Goal: Check status: Check status

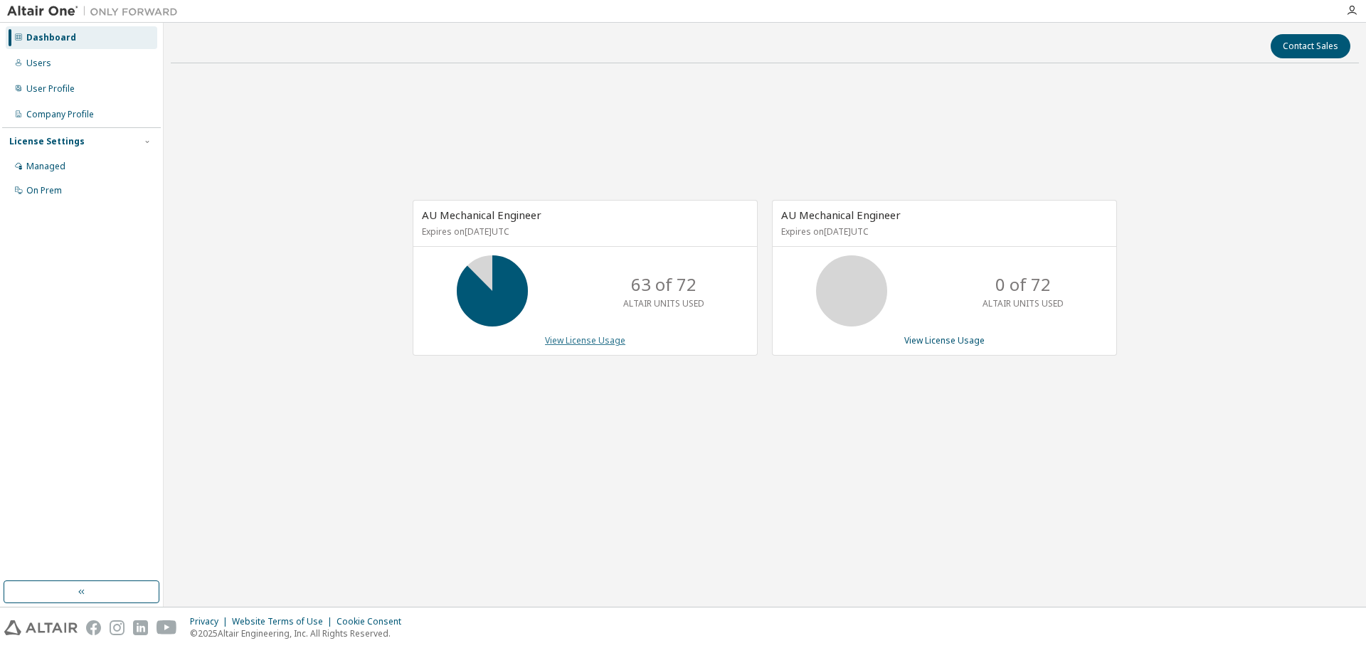
click at [567, 341] on link "View License Usage" at bounding box center [585, 340] width 80 height 12
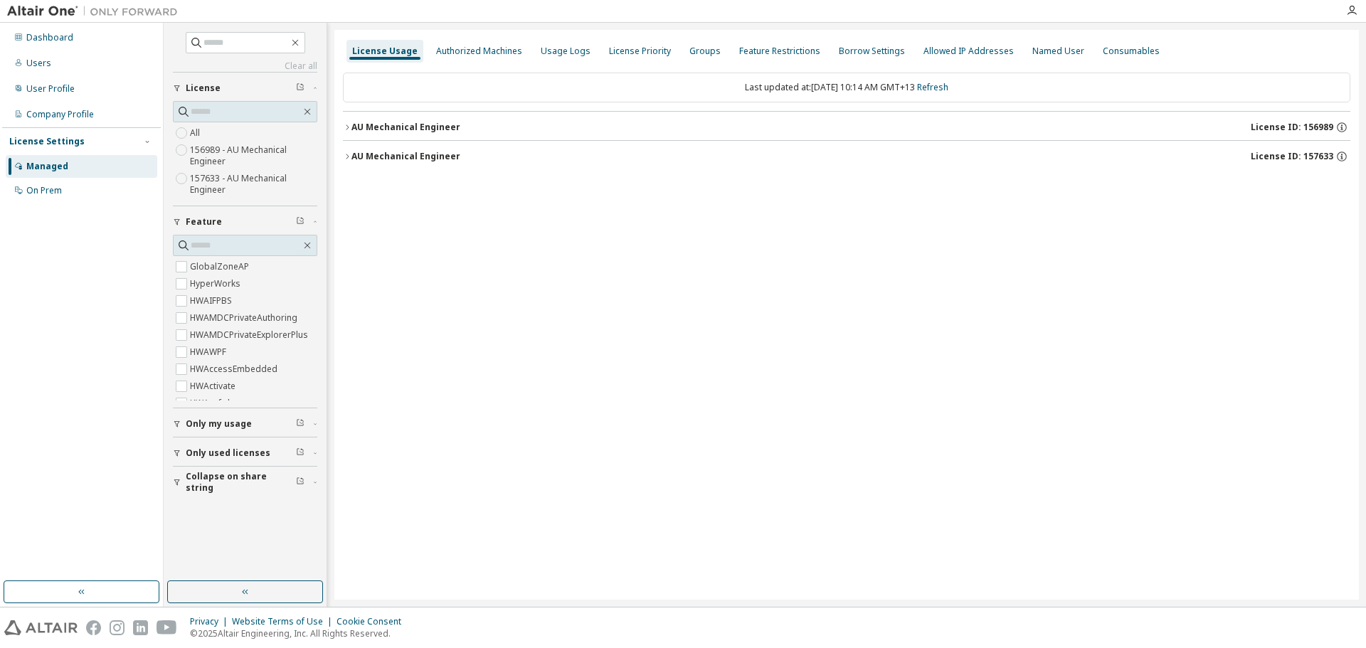
click at [349, 159] on icon "button" at bounding box center [347, 156] width 9 height 9
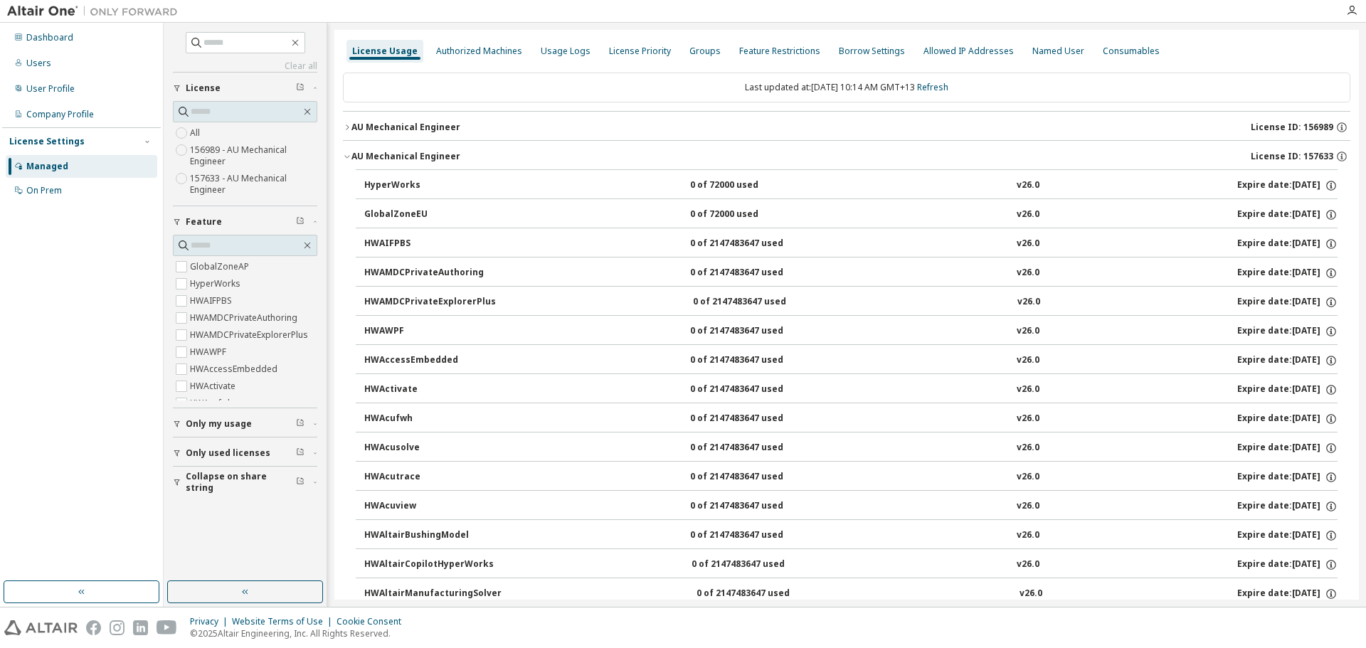
drag, startPoint x: 351, startPoint y: 154, endPoint x: 346, endPoint y: 139, distance: 15.1
click at [350, 154] on button "AU Mechanical Engineer License ID: 157633" at bounding box center [846, 156] width 1007 height 31
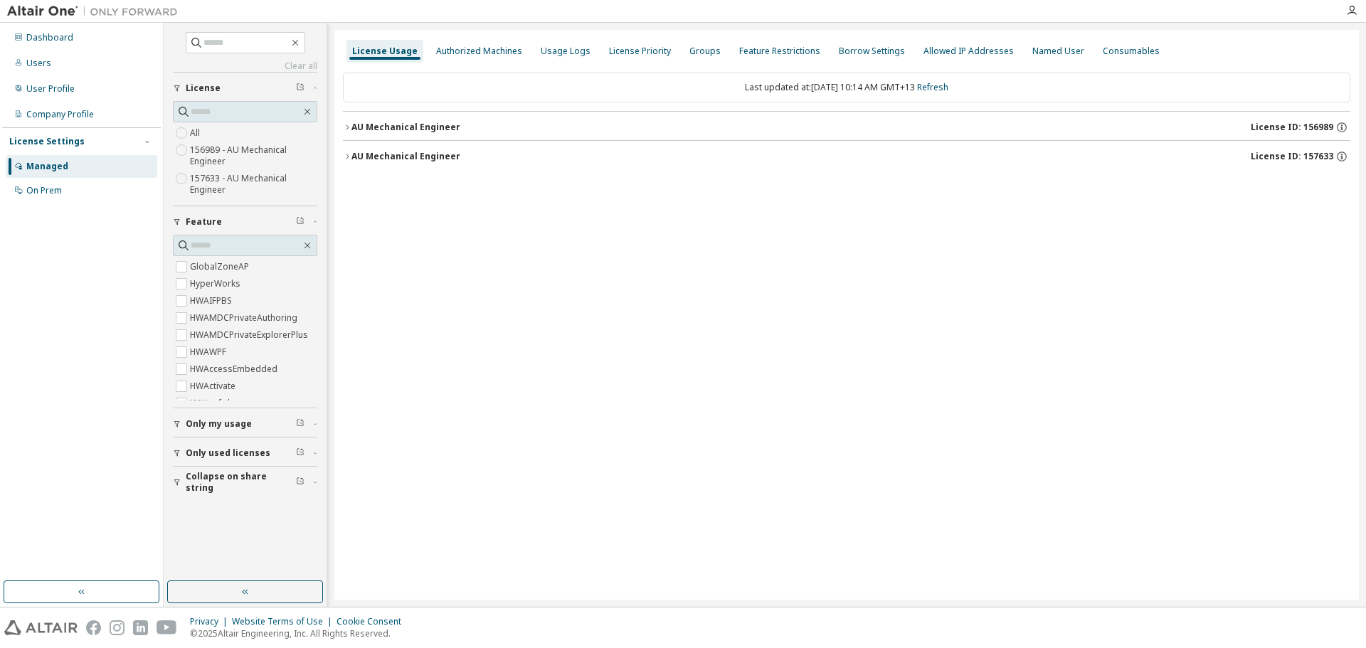
click at [346, 129] on icon "button" at bounding box center [347, 127] width 9 height 9
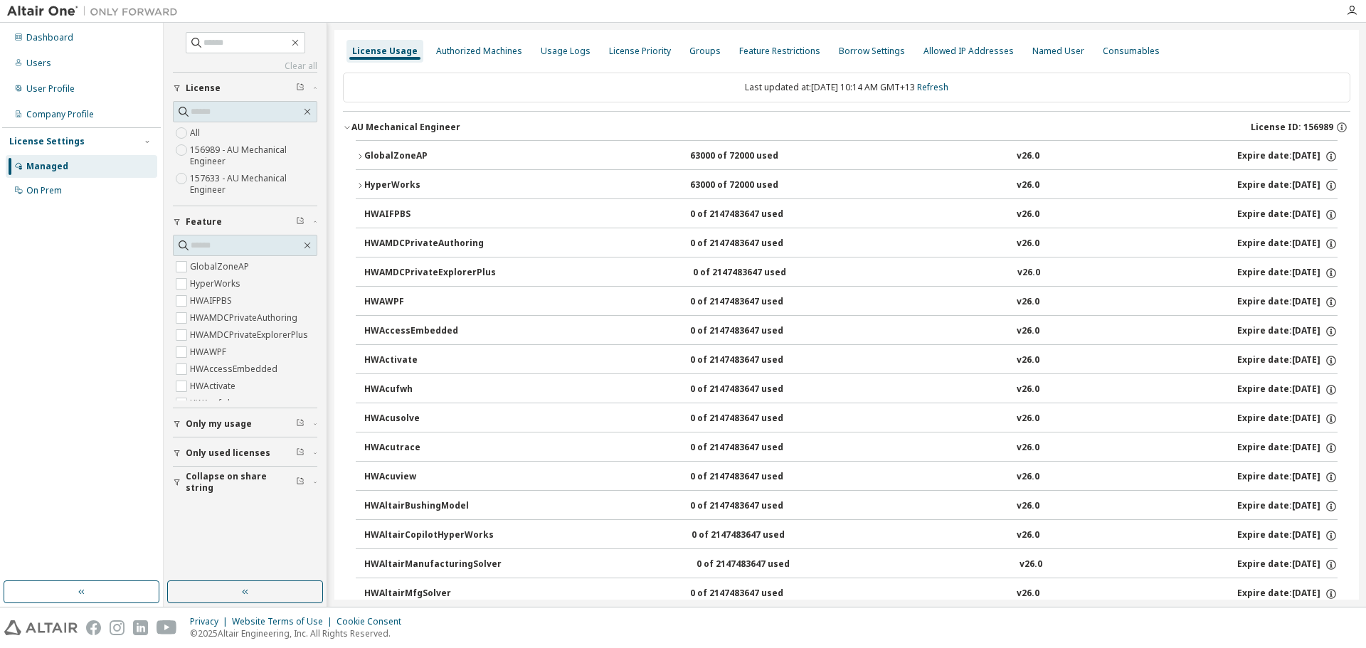
click at [361, 154] on icon "button" at bounding box center [360, 156] width 9 height 9
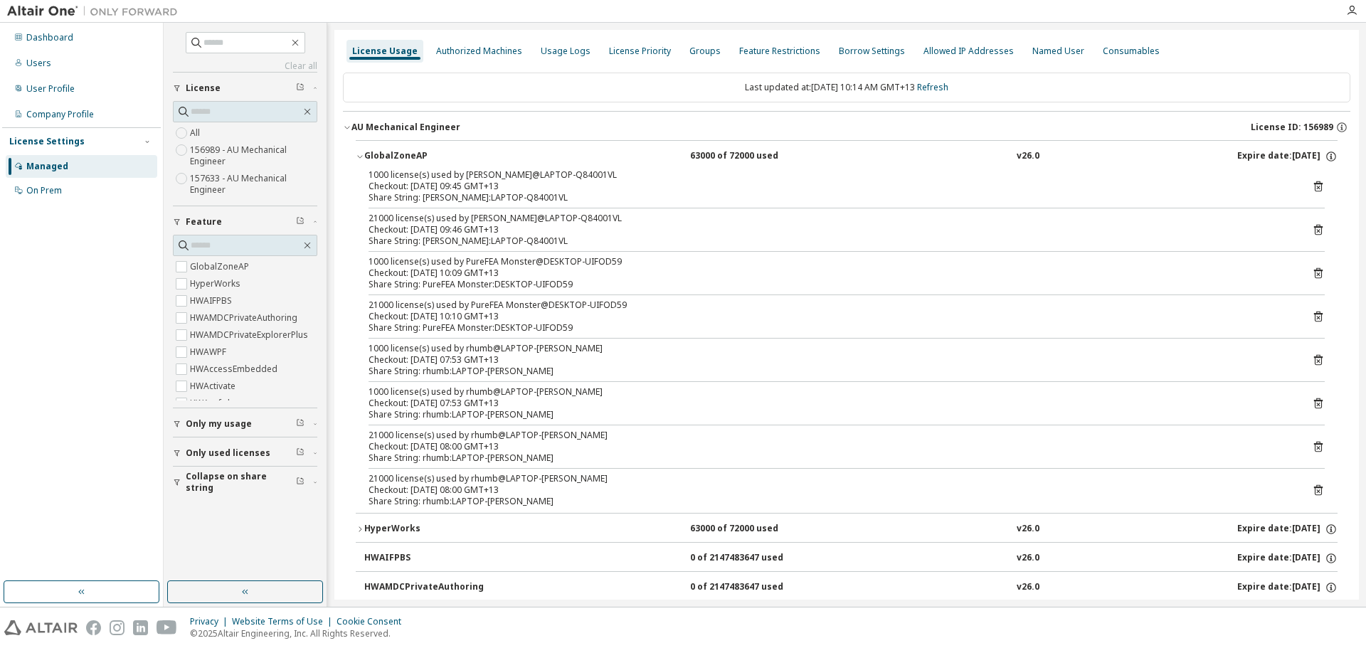
click at [485, 232] on div "Checkout: 2025-10-08 09:46 GMT+13" at bounding box center [829, 229] width 922 height 11
click at [1312, 230] on icon at bounding box center [1318, 229] width 13 height 13
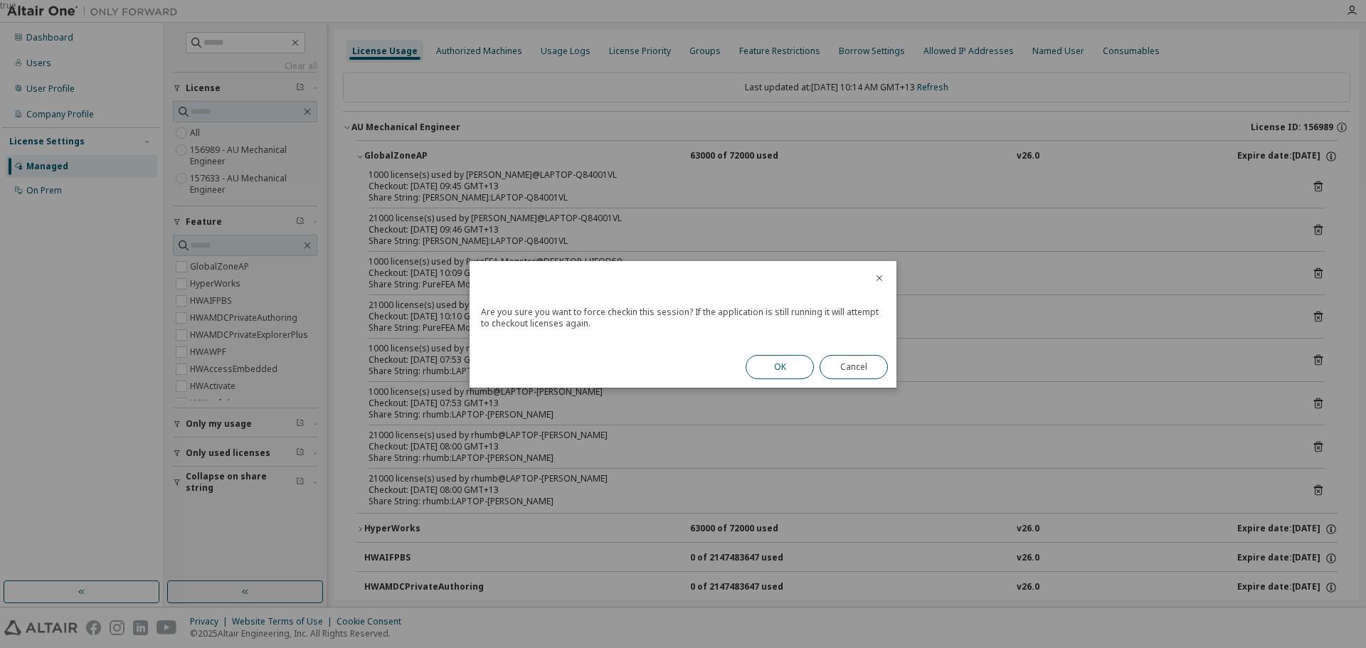
click at [784, 365] on button "OK" at bounding box center [779, 367] width 68 height 24
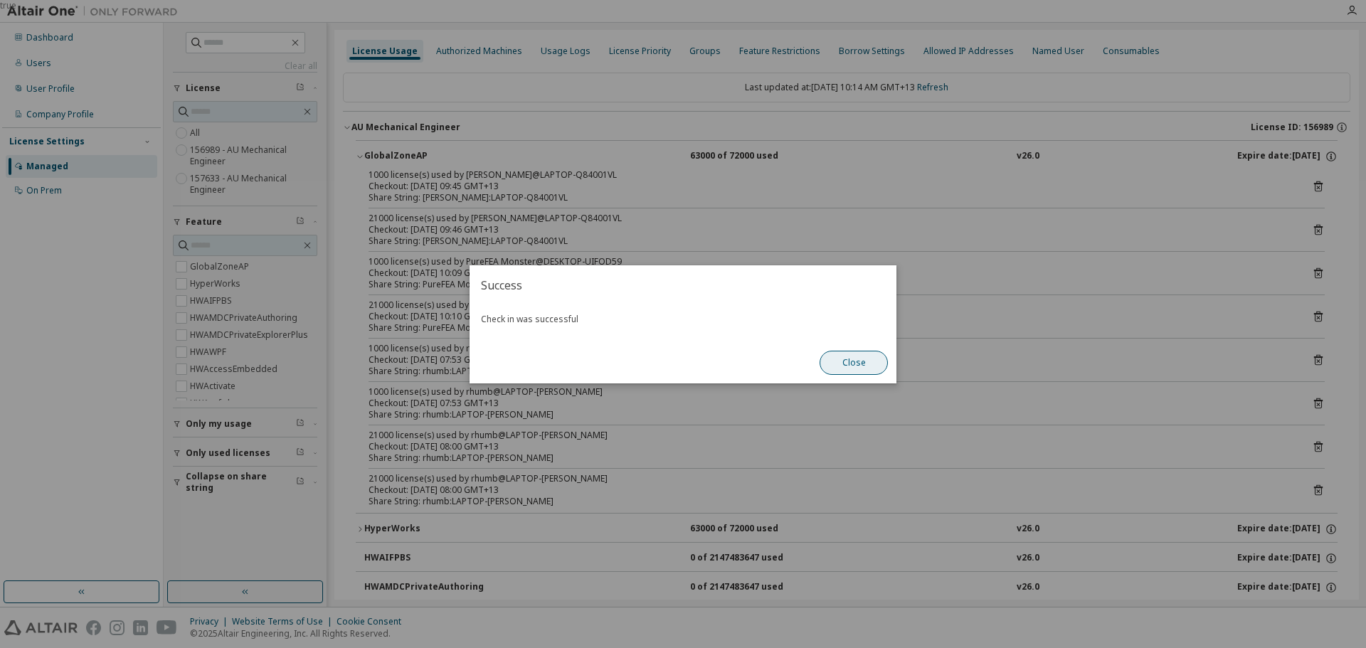
click at [856, 363] on button "Close" at bounding box center [853, 363] width 68 height 24
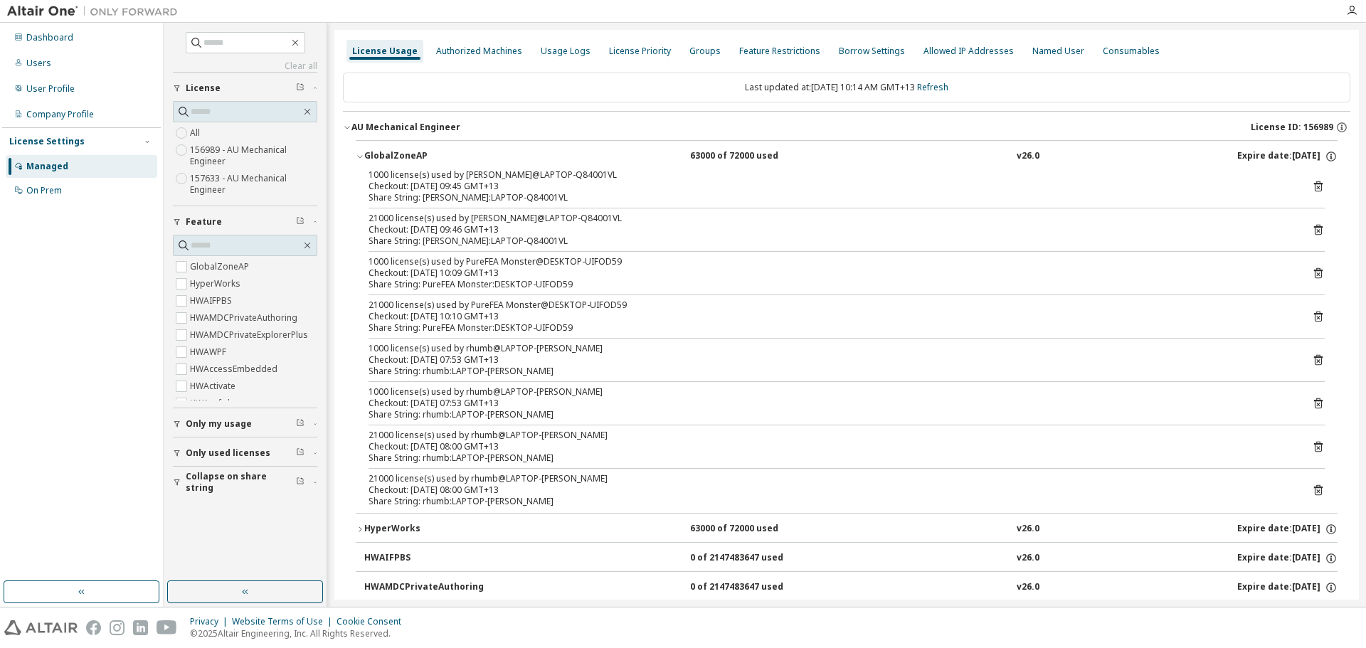
click at [361, 153] on icon "button" at bounding box center [360, 156] width 9 height 9
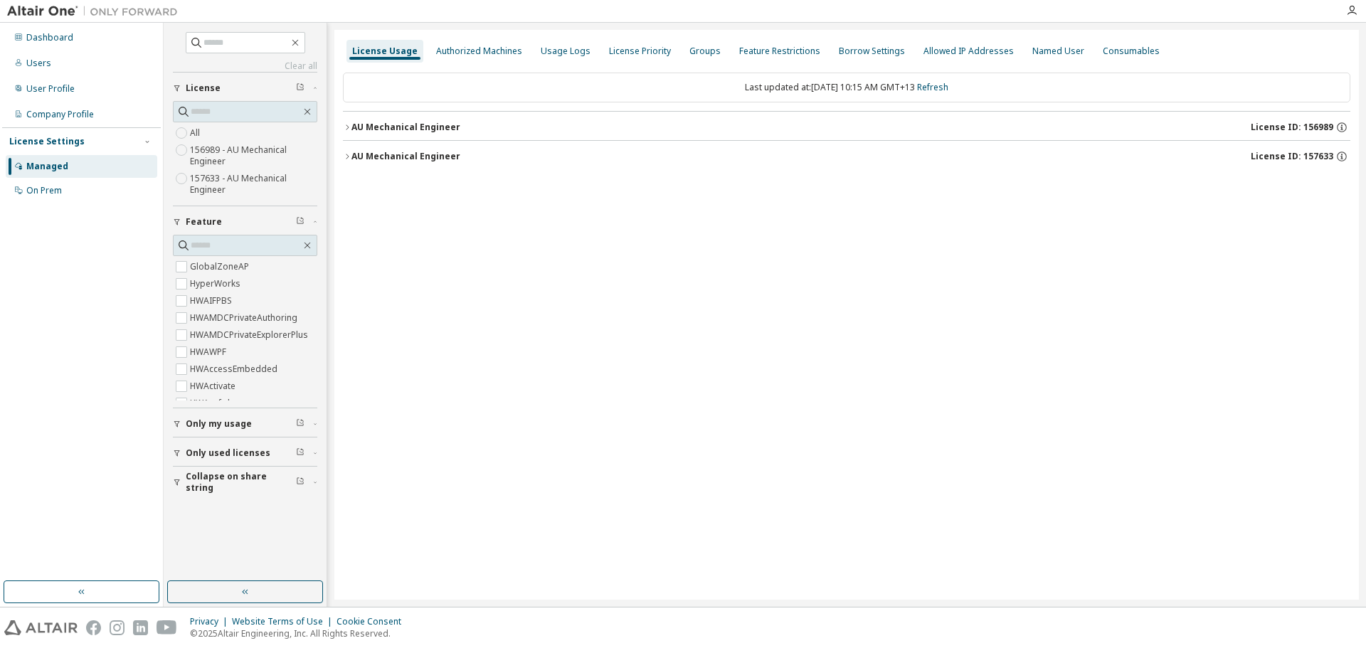
click at [345, 125] on icon "button" at bounding box center [347, 127] width 9 height 9
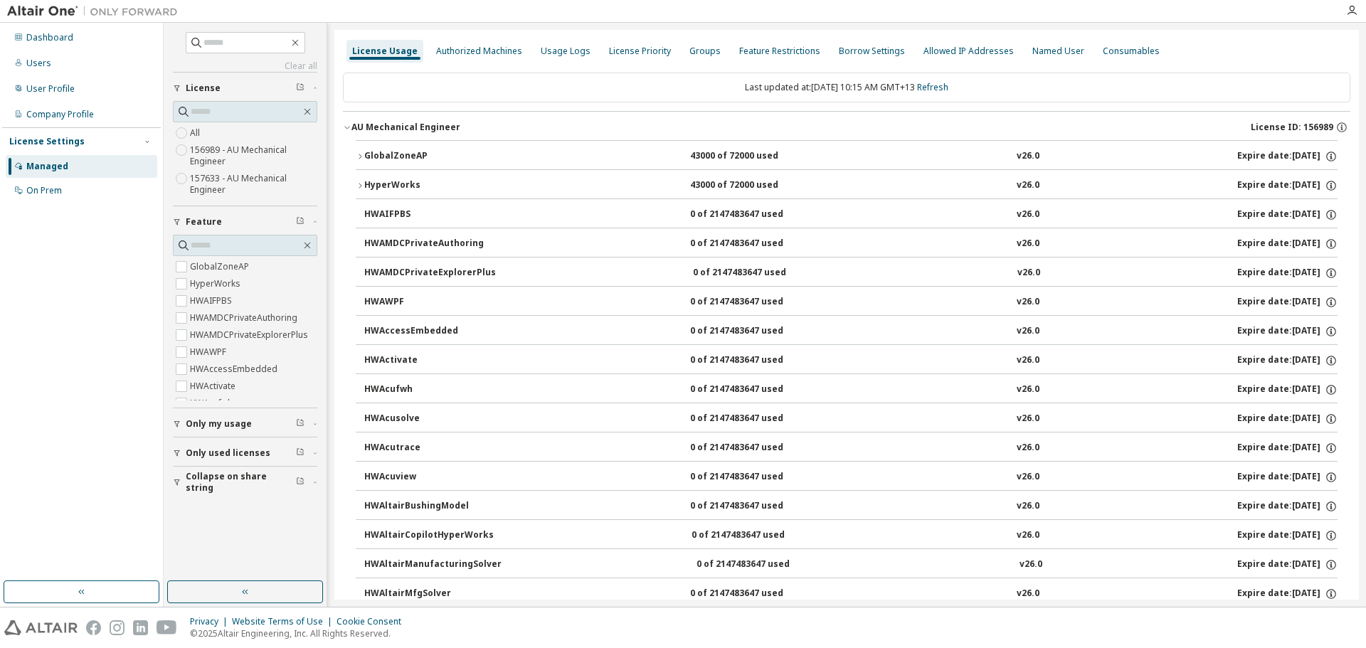
click at [360, 153] on icon "button" at bounding box center [360, 156] width 9 height 9
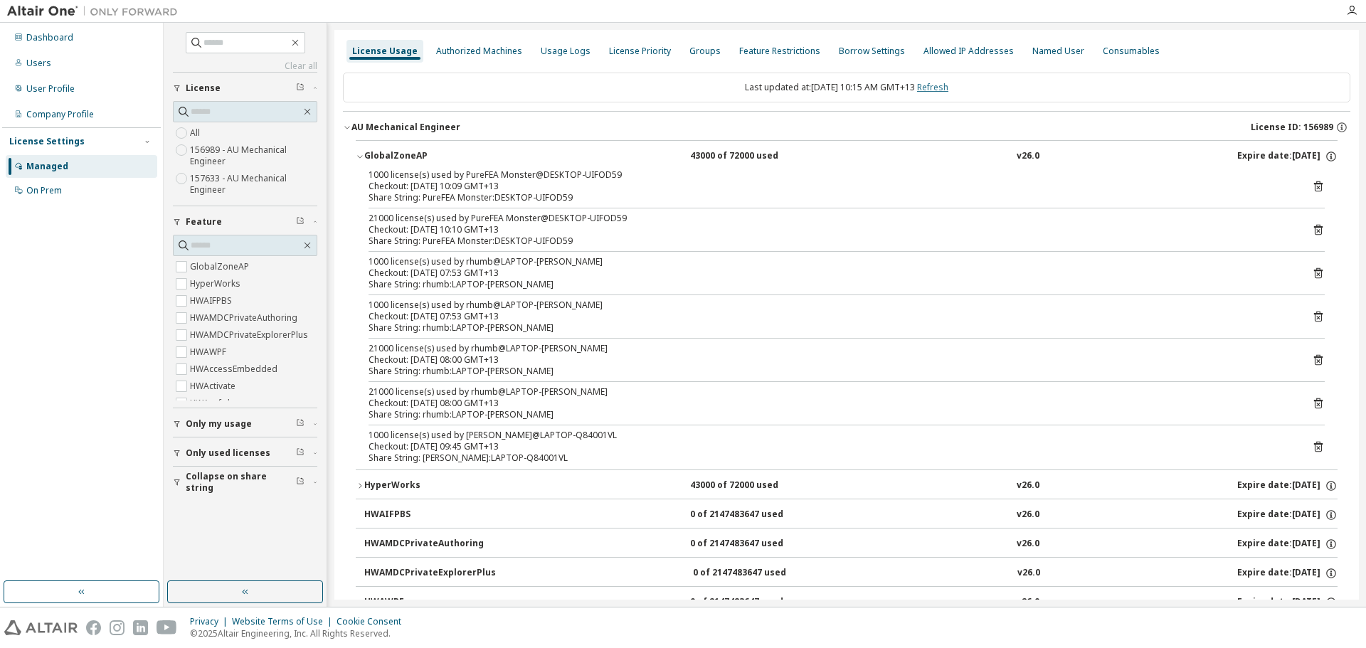
click at [942, 86] on link "Refresh" at bounding box center [932, 87] width 31 height 12
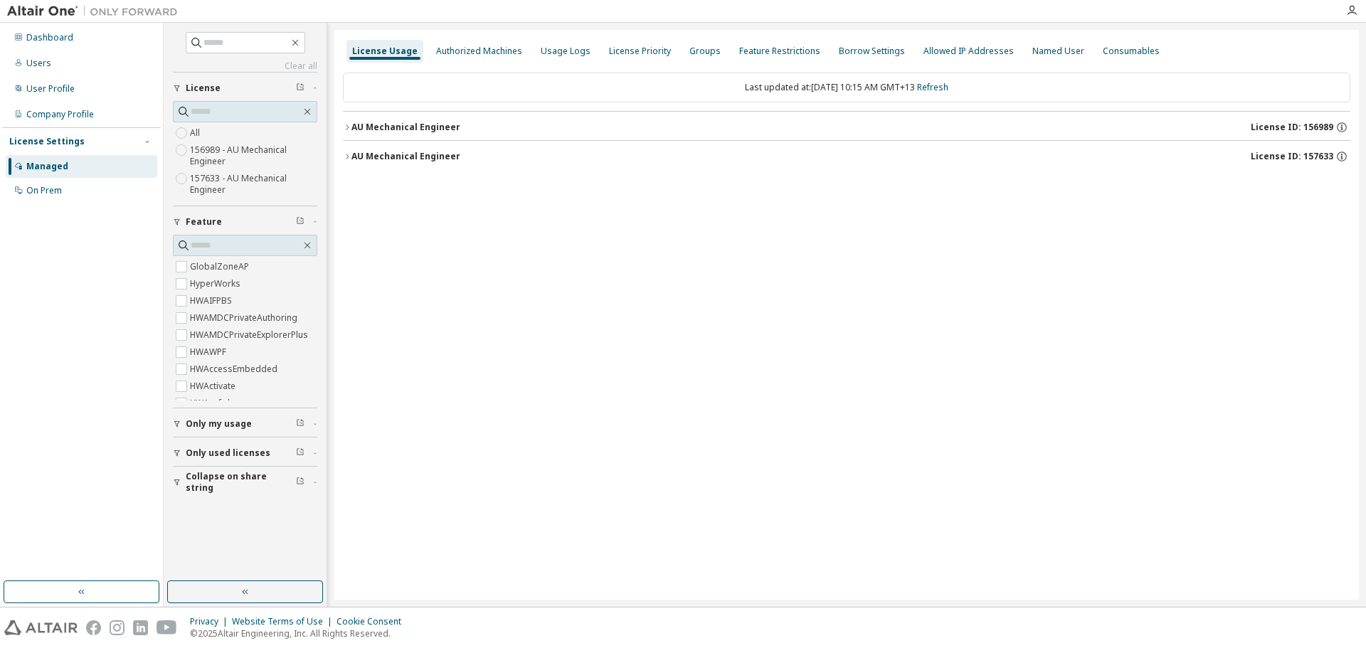
click at [345, 128] on icon "button" at bounding box center [347, 127] width 9 height 9
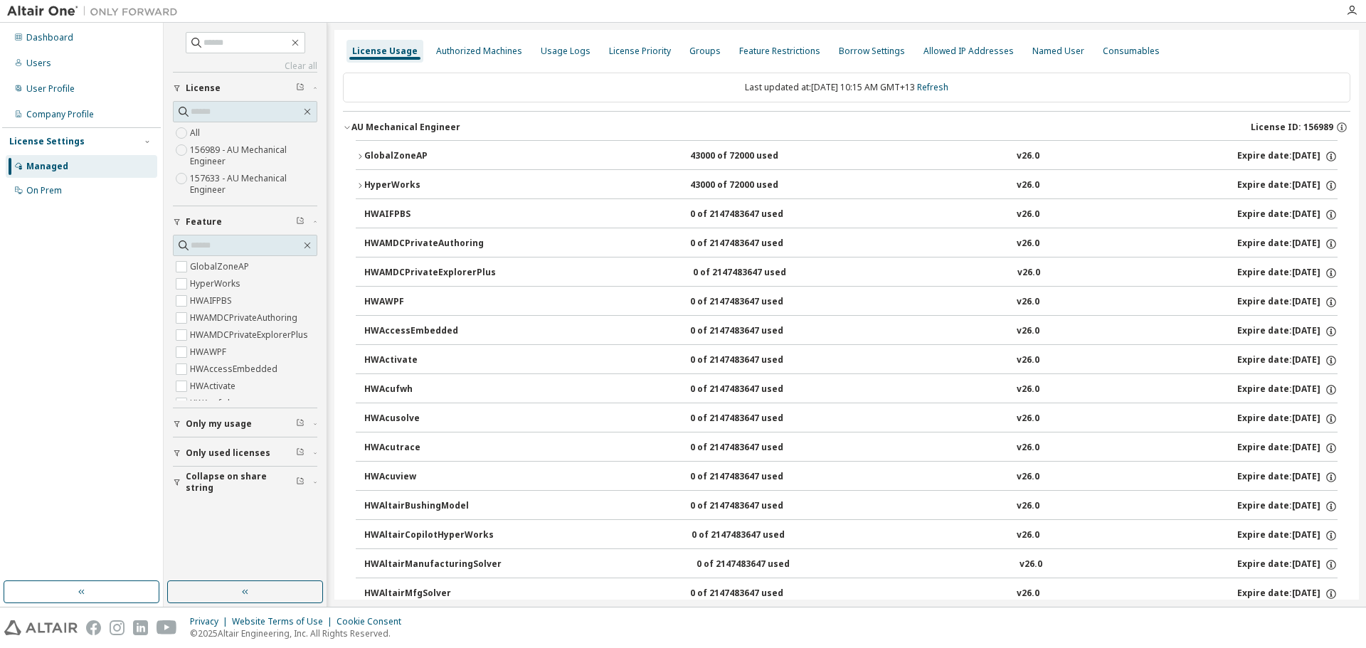
click at [360, 156] on icon "button" at bounding box center [360, 156] width 9 height 9
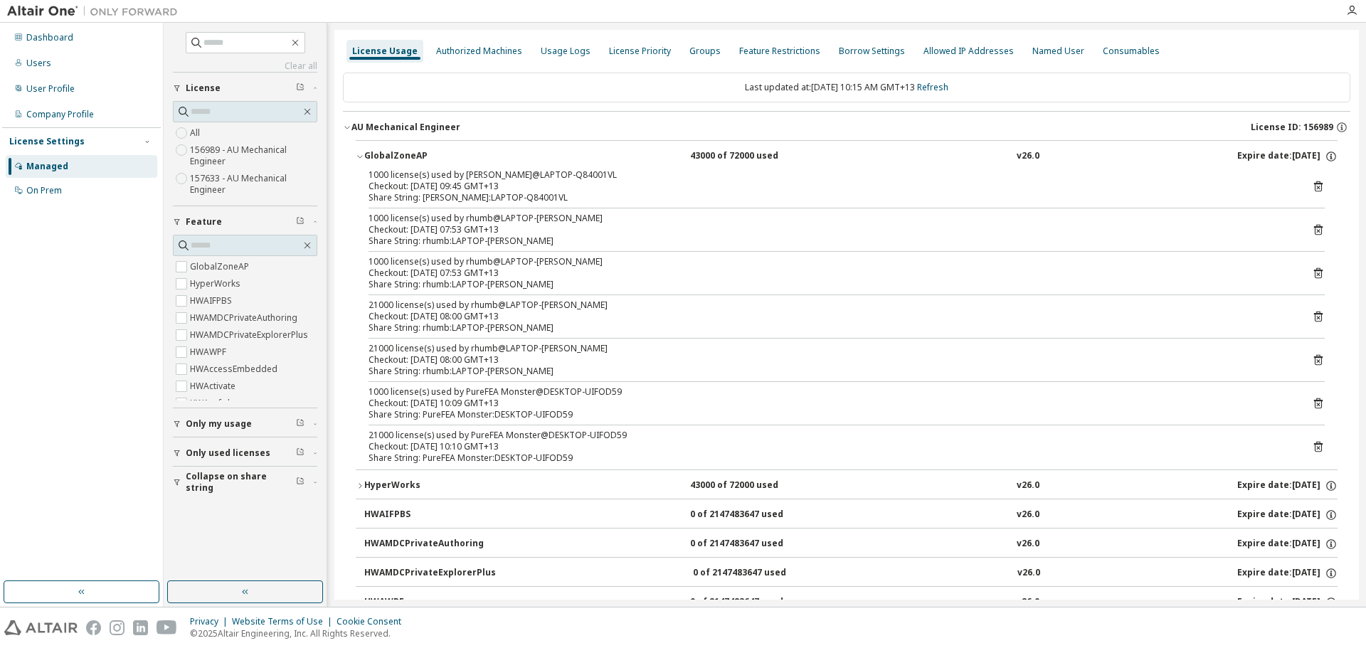
click at [440, 186] on div "Checkout: [DATE] 09:45 GMT+13" at bounding box center [829, 186] width 922 height 11
click at [1312, 182] on icon at bounding box center [1318, 186] width 13 height 13
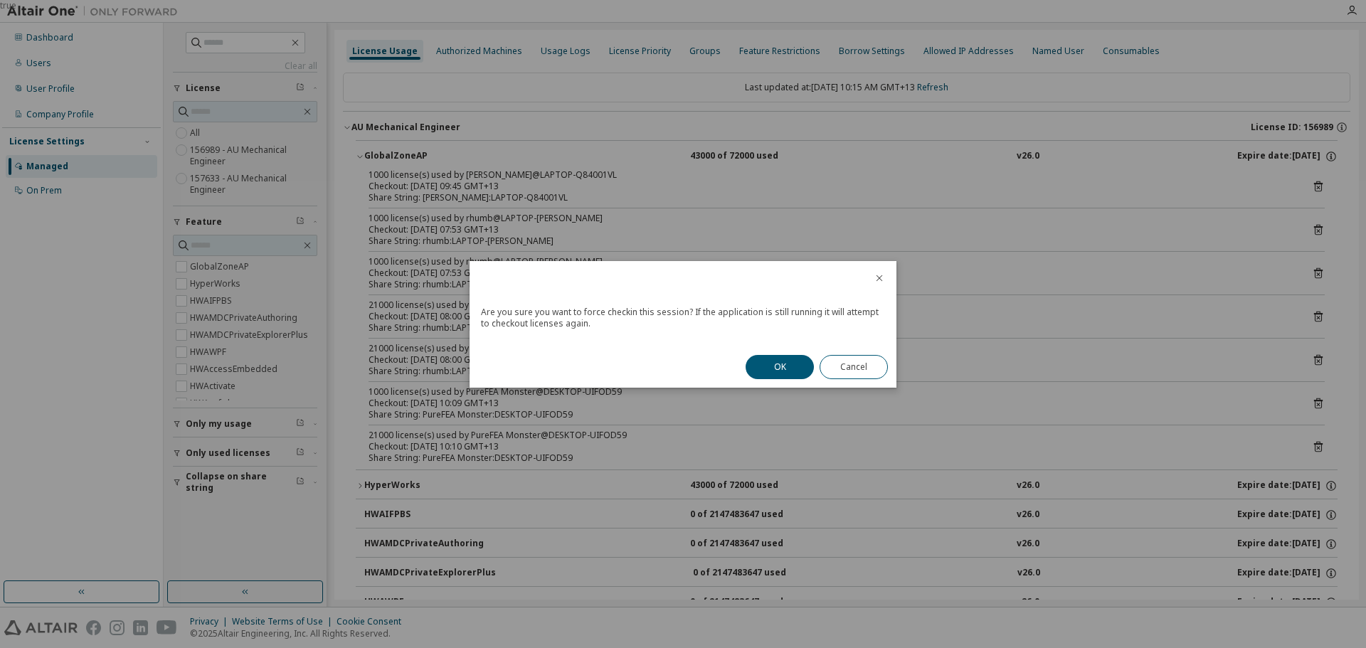
click at [757, 367] on button "OK" at bounding box center [779, 367] width 68 height 24
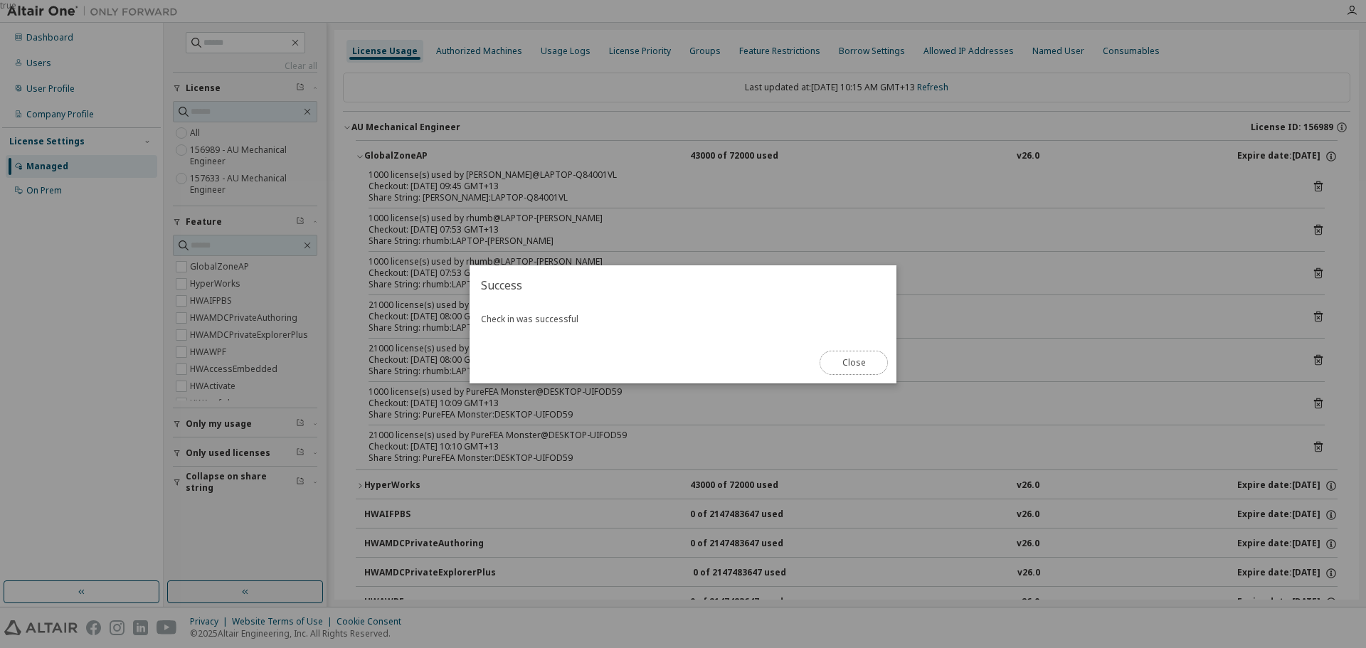
click at [859, 371] on button "Close" at bounding box center [853, 363] width 68 height 24
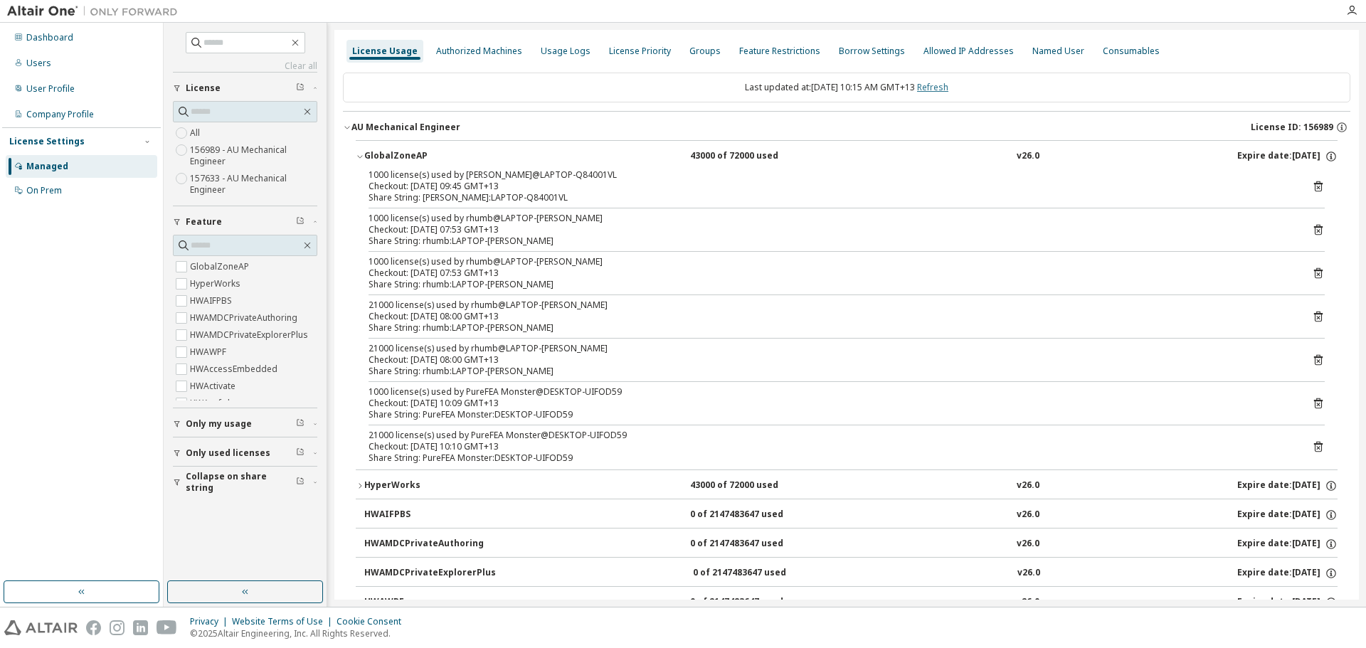
click at [948, 85] on link "Refresh" at bounding box center [932, 87] width 31 height 12
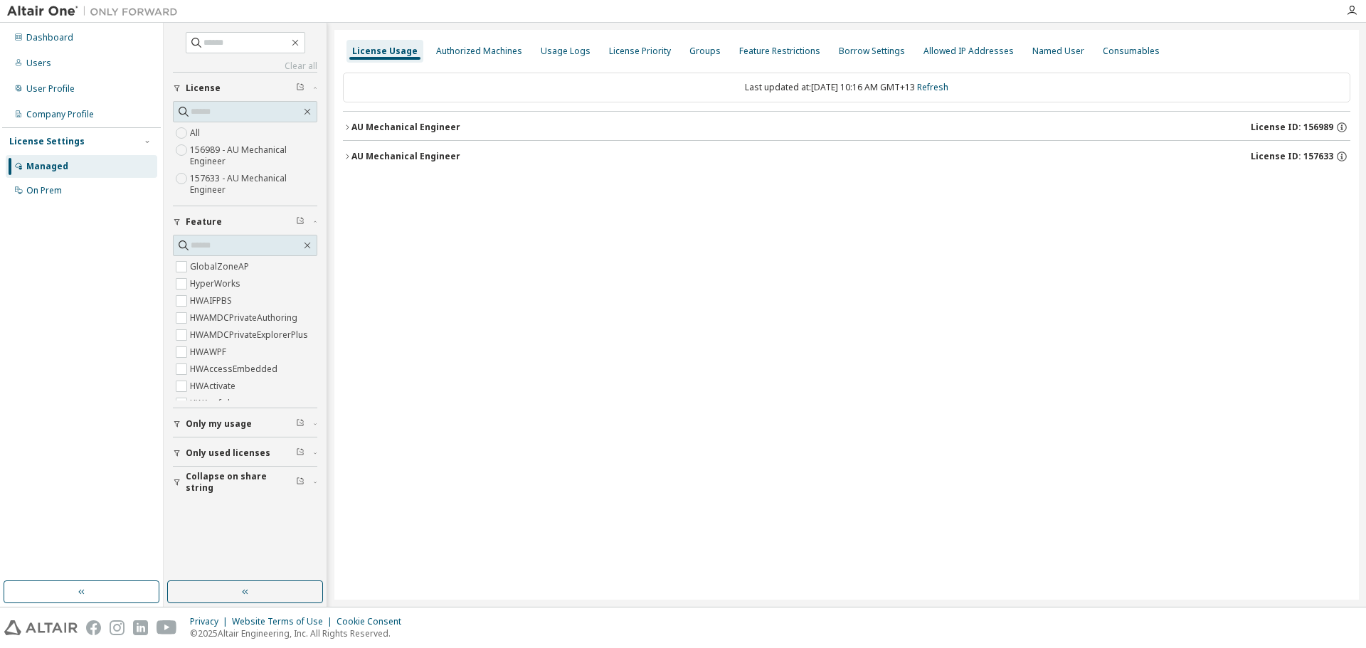
click at [349, 122] on button "AU Mechanical Engineer License ID: 156989" at bounding box center [846, 127] width 1007 height 31
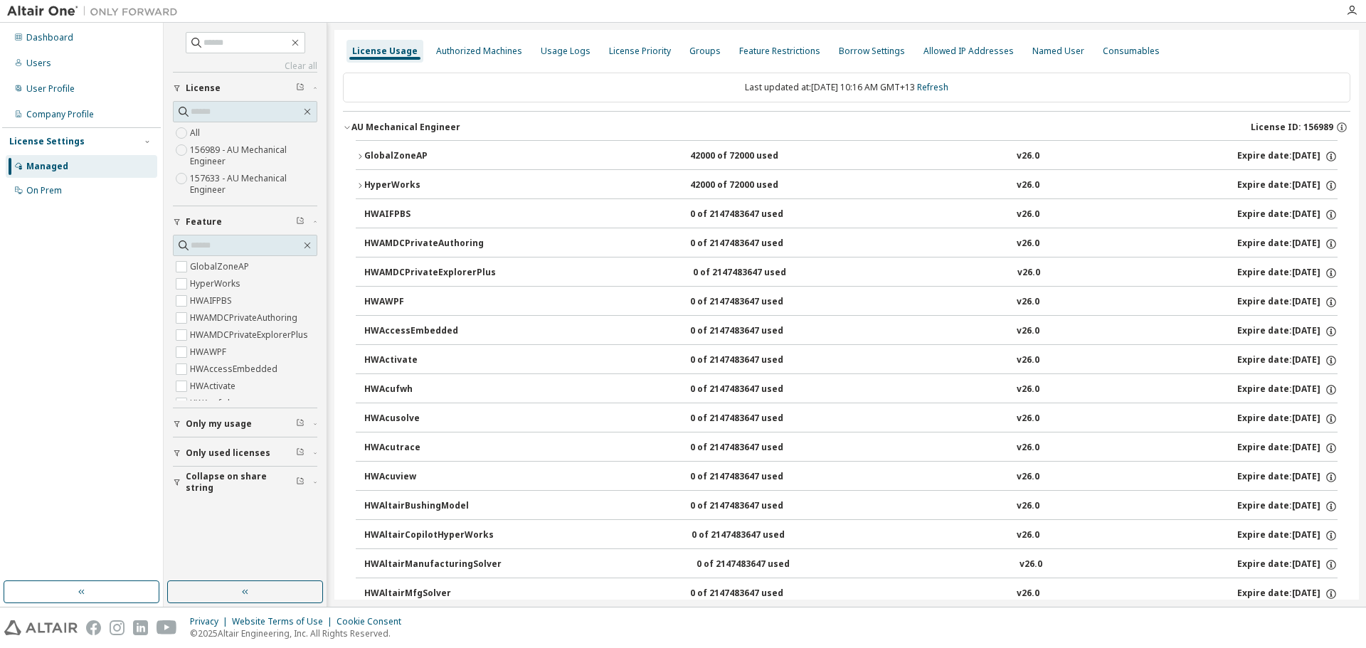
click at [358, 157] on icon "button" at bounding box center [360, 156] width 9 height 9
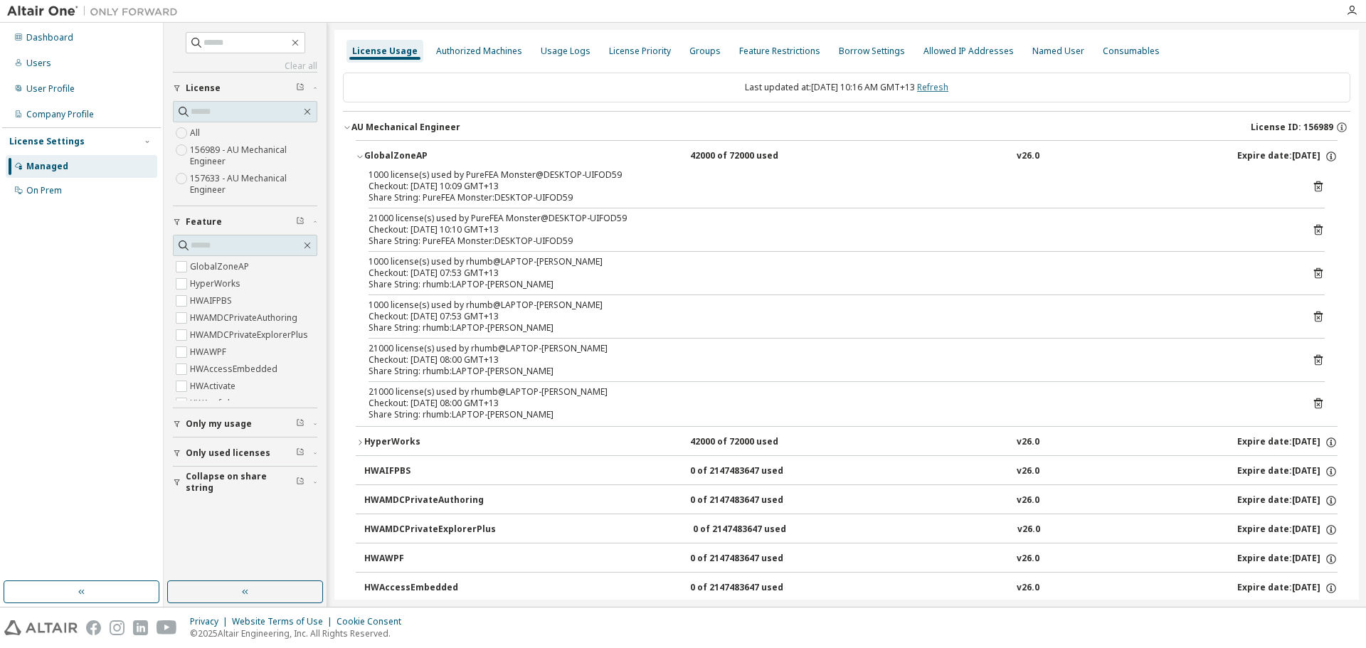
click at [948, 89] on link "Refresh" at bounding box center [932, 87] width 31 height 12
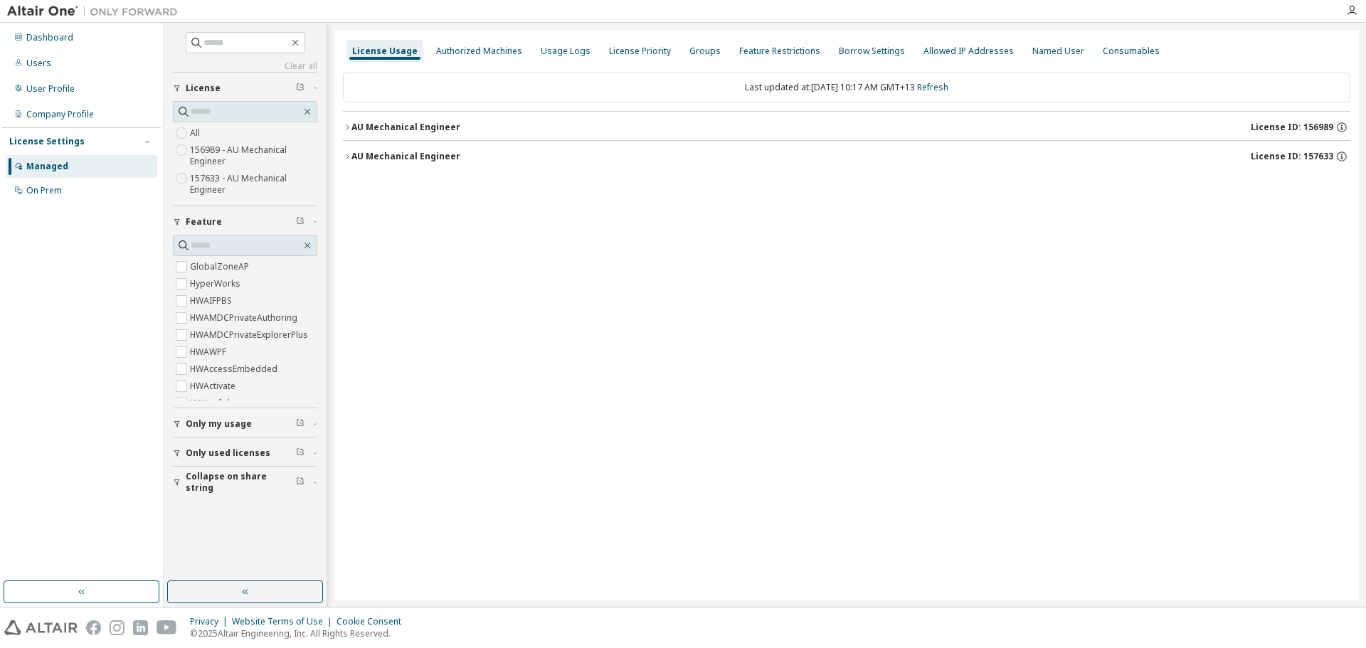
drag, startPoint x: 607, startPoint y: 221, endPoint x: 572, endPoint y: 181, distance: 53.4
click at [607, 221] on div "License Usage Authorized Machines Usage Logs License Priority Groups Feature Re…" at bounding box center [846, 315] width 1024 height 570
click at [347, 124] on icon "button" at bounding box center [347, 127] width 9 height 9
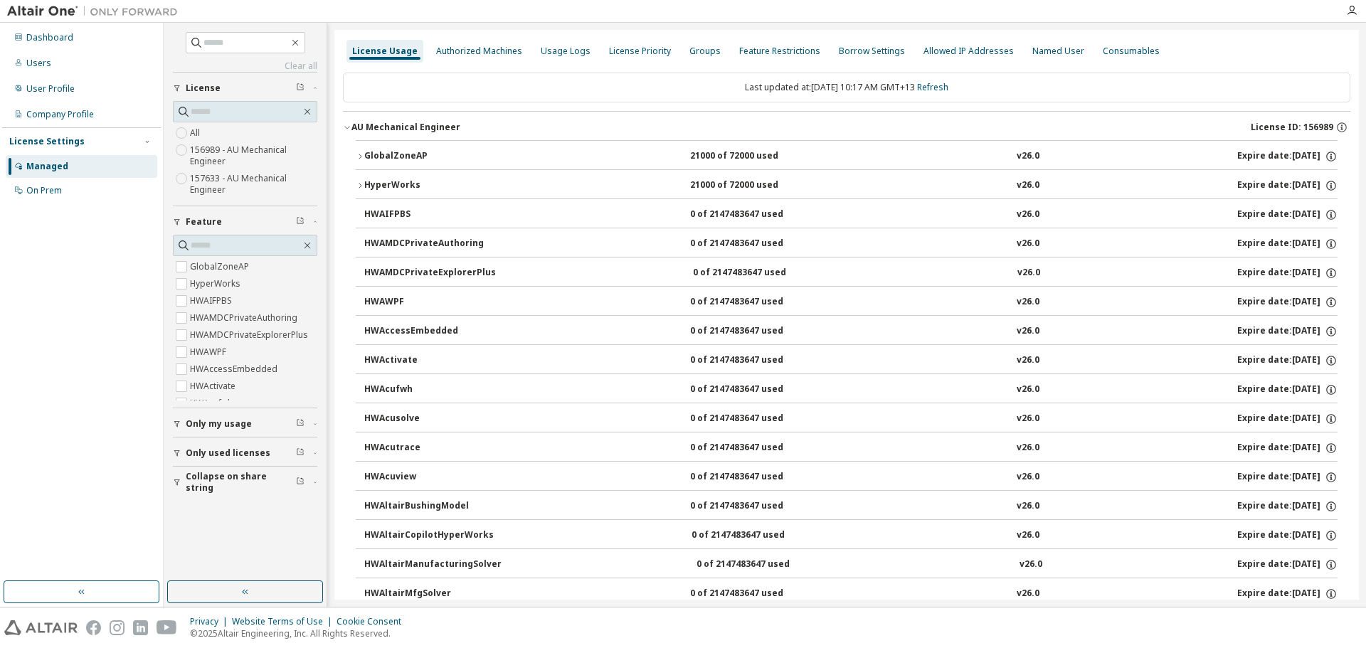
click at [359, 155] on icon "button" at bounding box center [360, 156] width 9 height 9
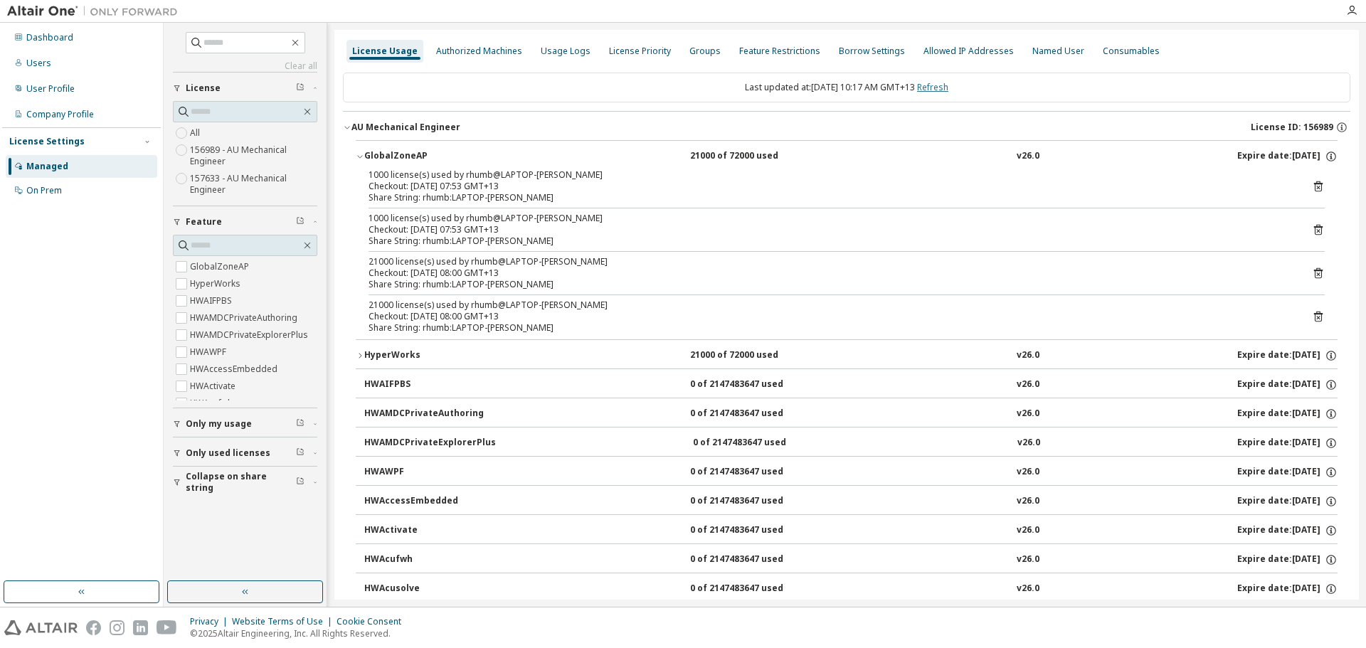
click at [948, 88] on link "Refresh" at bounding box center [932, 87] width 31 height 12
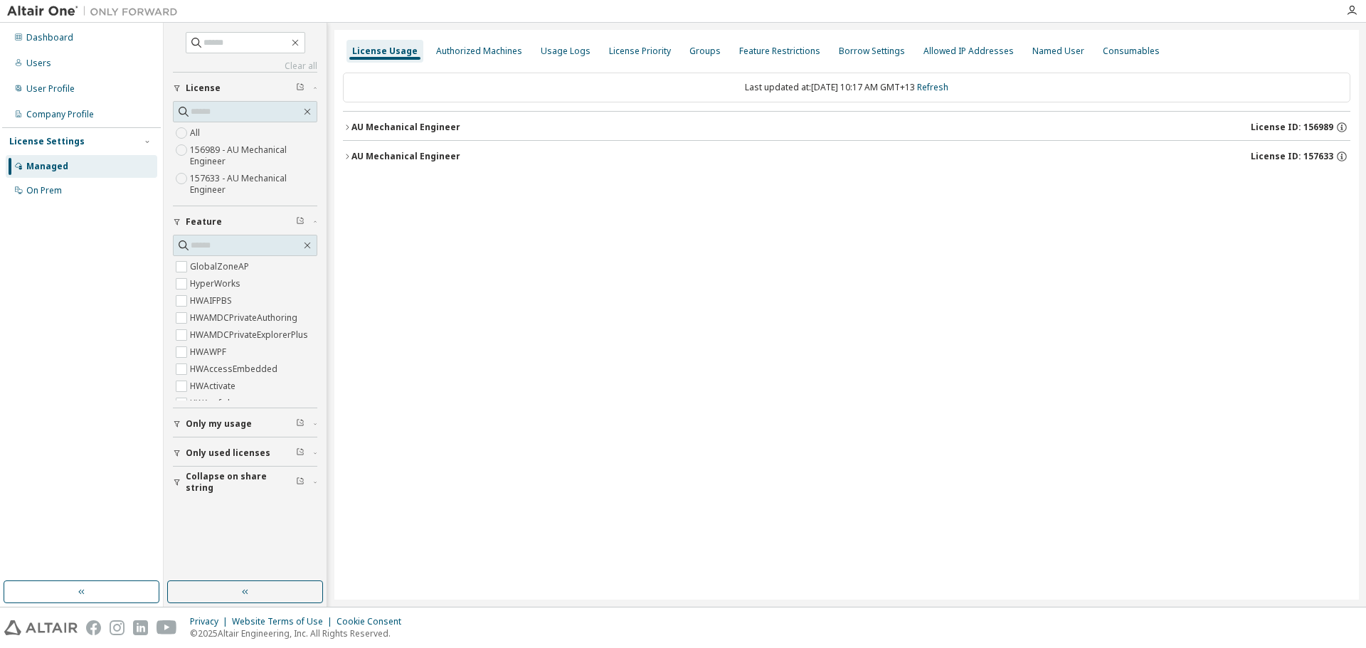
click at [351, 126] on icon "button" at bounding box center [347, 127] width 9 height 9
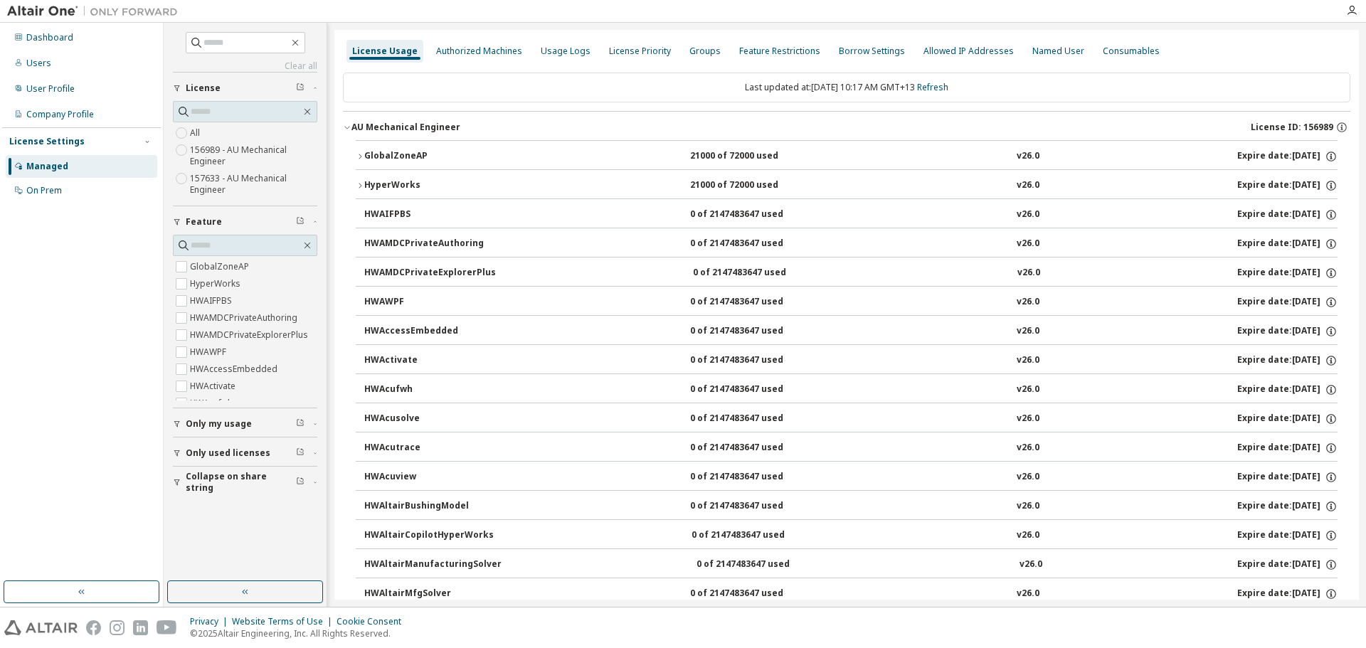
click at [358, 153] on icon "button" at bounding box center [360, 156] width 9 height 9
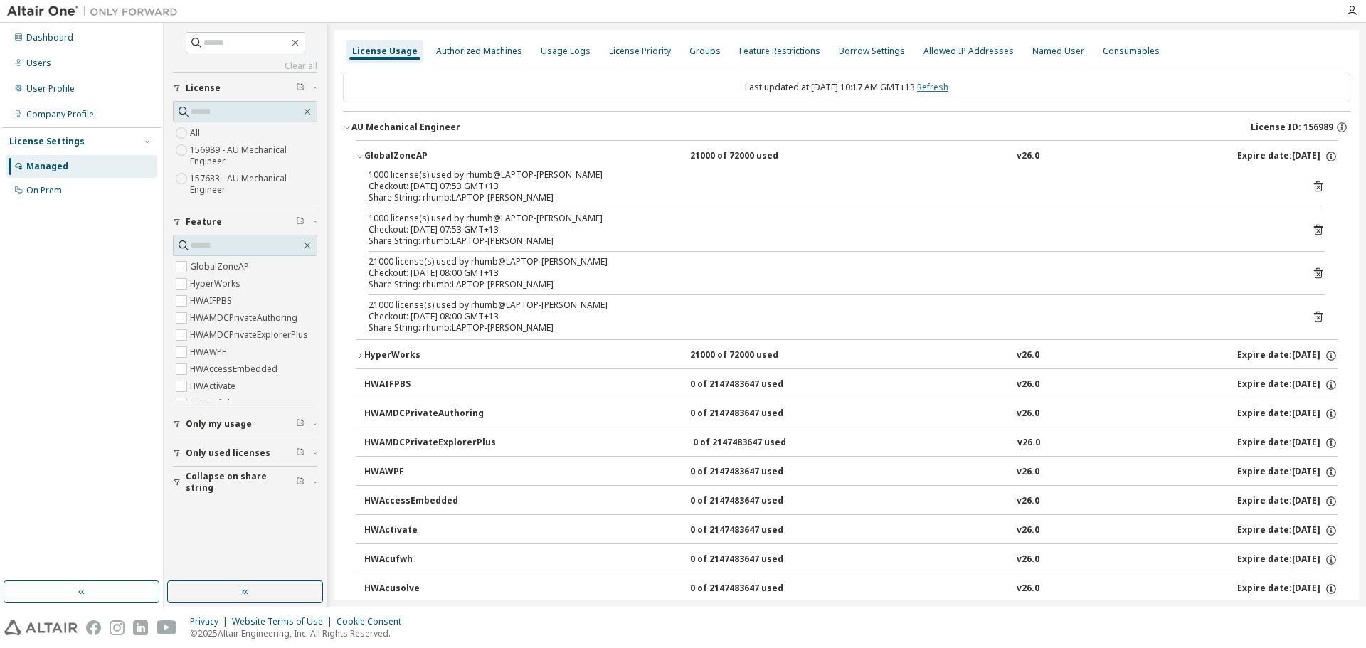
click at [948, 90] on link "Refresh" at bounding box center [932, 87] width 31 height 12
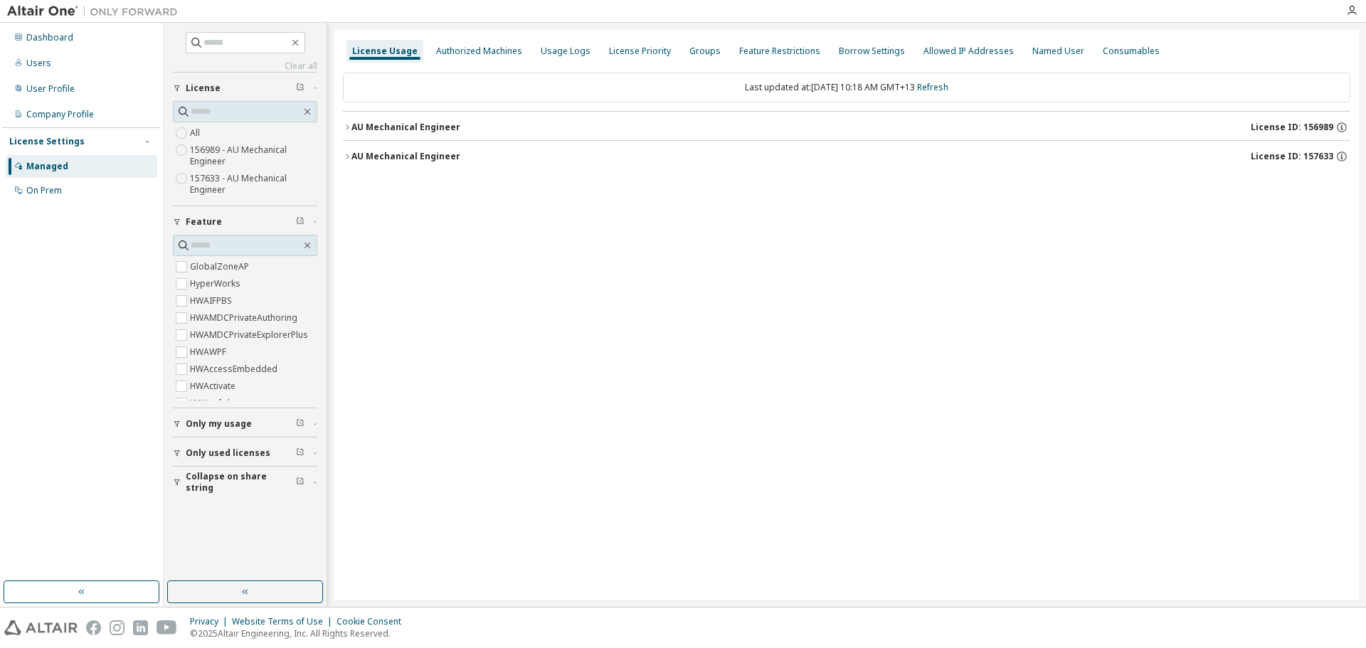
click at [347, 127] on icon "button" at bounding box center [347, 127] width 9 height 9
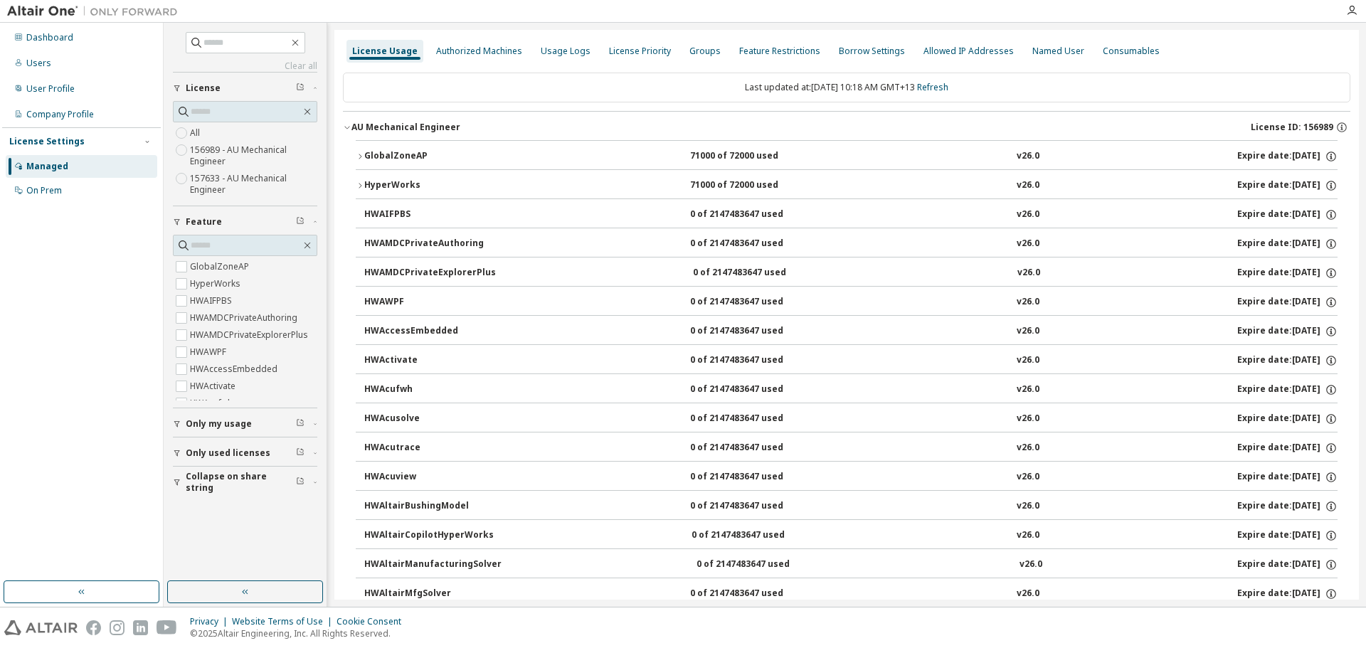
click at [358, 154] on icon "button" at bounding box center [360, 156] width 9 height 9
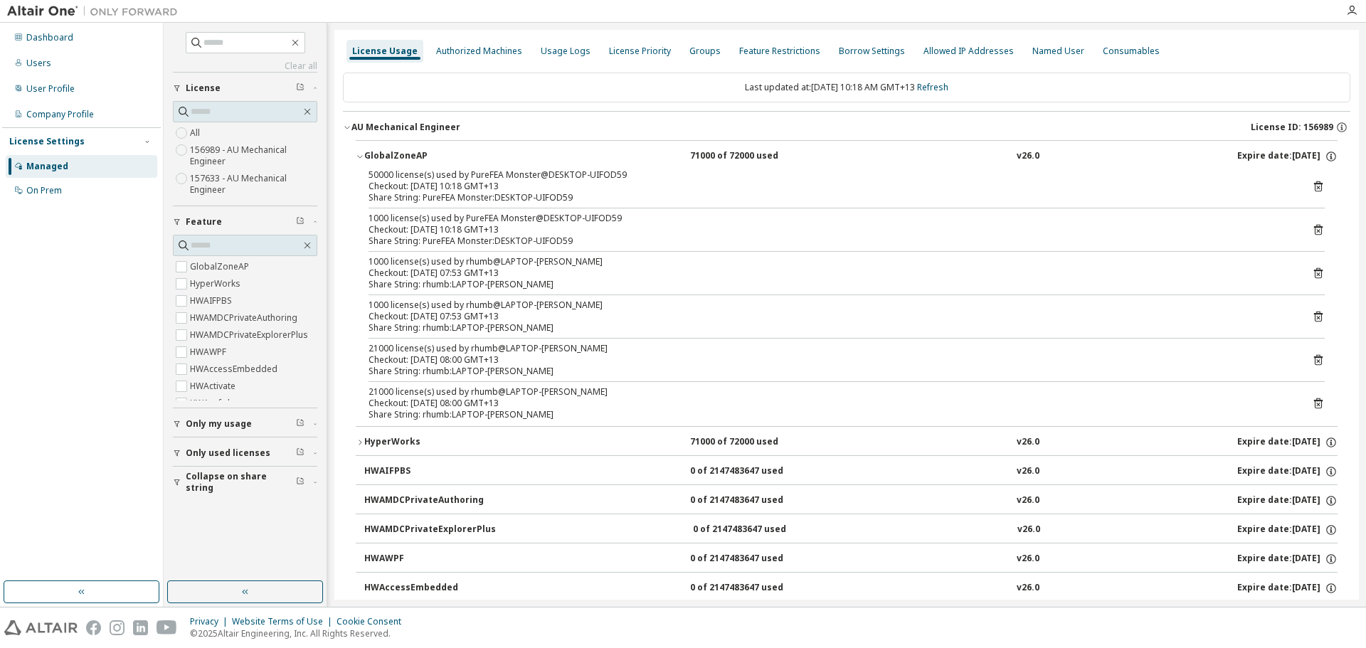
click at [472, 196] on div "Share String: PureFEA Monster:DESKTOP-UIFOD59" at bounding box center [829, 197] width 922 height 11
